Goal: Task Accomplishment & Management: Manage account settings

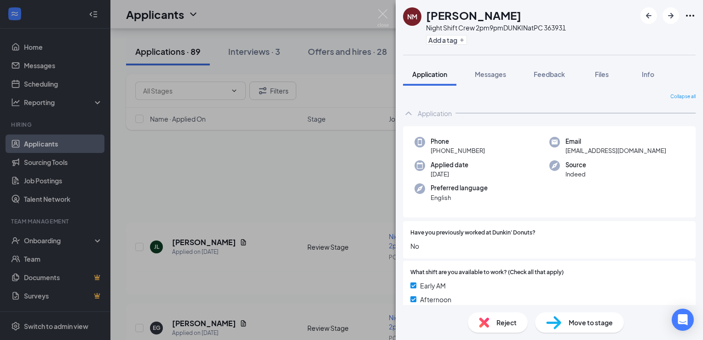
click at [68, 231] on div "NM [PERSON_NAME] Night Shift Crew 2pm9pmDUNKIN at PC 363931 Add a tag Applicati…" at bounding box center [351, 170] width 703 height 340
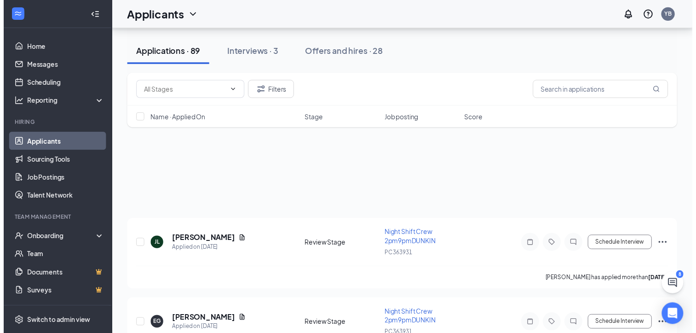
scroll to position [256, 0]
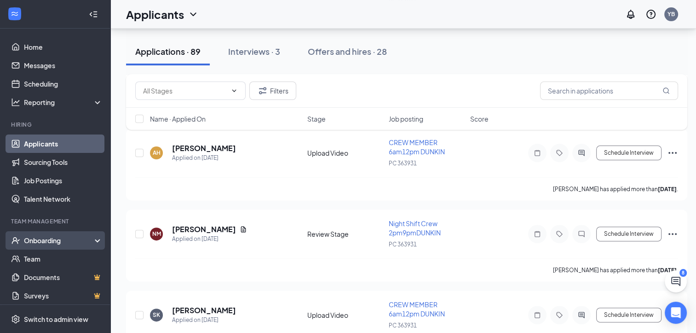
click at [65, 242] on div "Onboarding" at bounding box center [59, 240] width 71 height 9
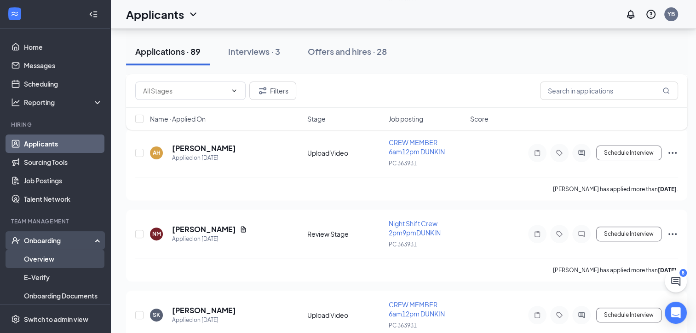
click at [61, 257] on link "Overview" at bounding box center [63, 258] width 79 height 18
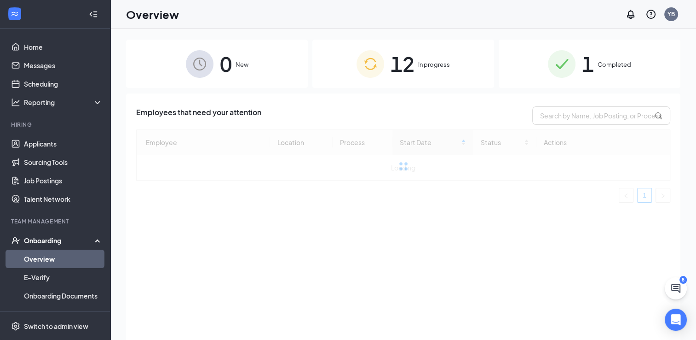
click at [423, 60] on span "In progress" at bounding box center [434, 64] width 32 height 9
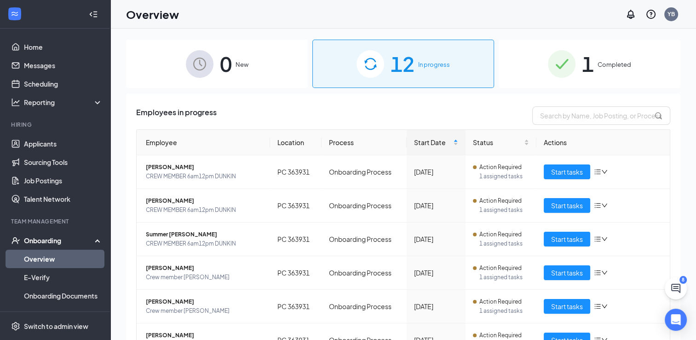
click at [588, 73] on span "1" at bounding box center [588, 64] width 12 height 32
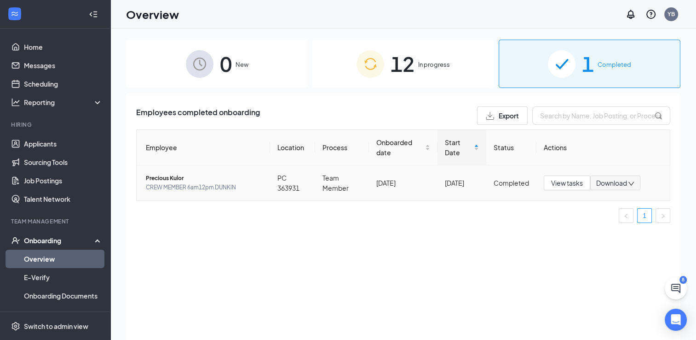
click at [178, 174] on span "Precious Kulor" at bounding box center [204, 178] width 117 height 9
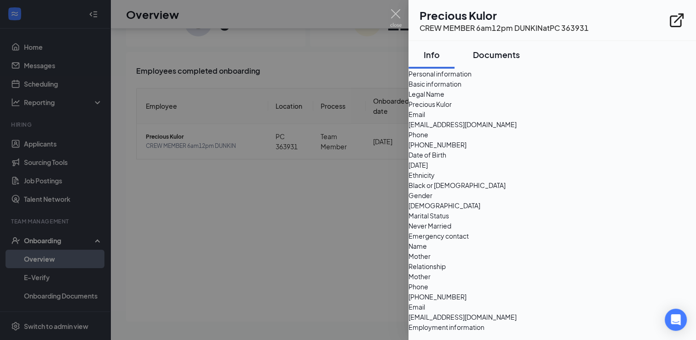
click at [490, 57] on div "Documents" at bounding box center [496, 55] width 47 height 12
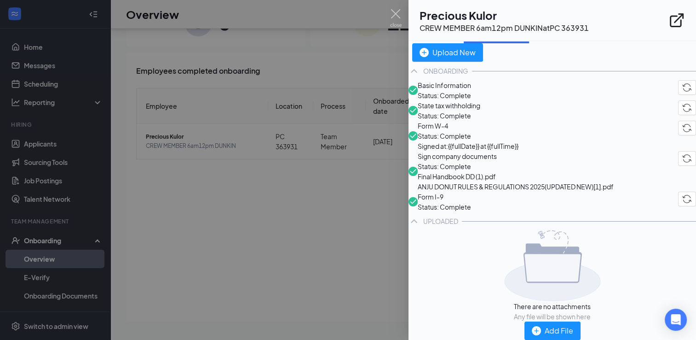
scroll to position [28, 0]
click at [471, 90] on span "Basic Information" at bounding box center [444, 85] width 53 height 10
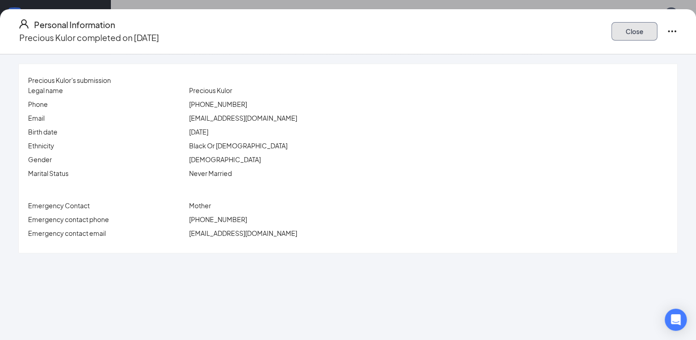
click at [612, 35] on button "Close" at bounding box center [635, 31] width 46 height 18
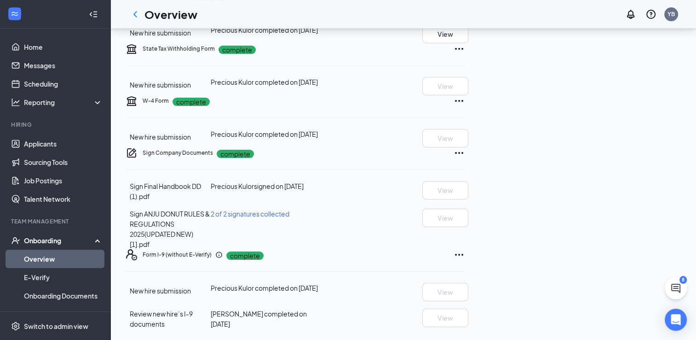
scroll to position [239, 0]
